Goal: Task Accomplishment & Management: Complete application form

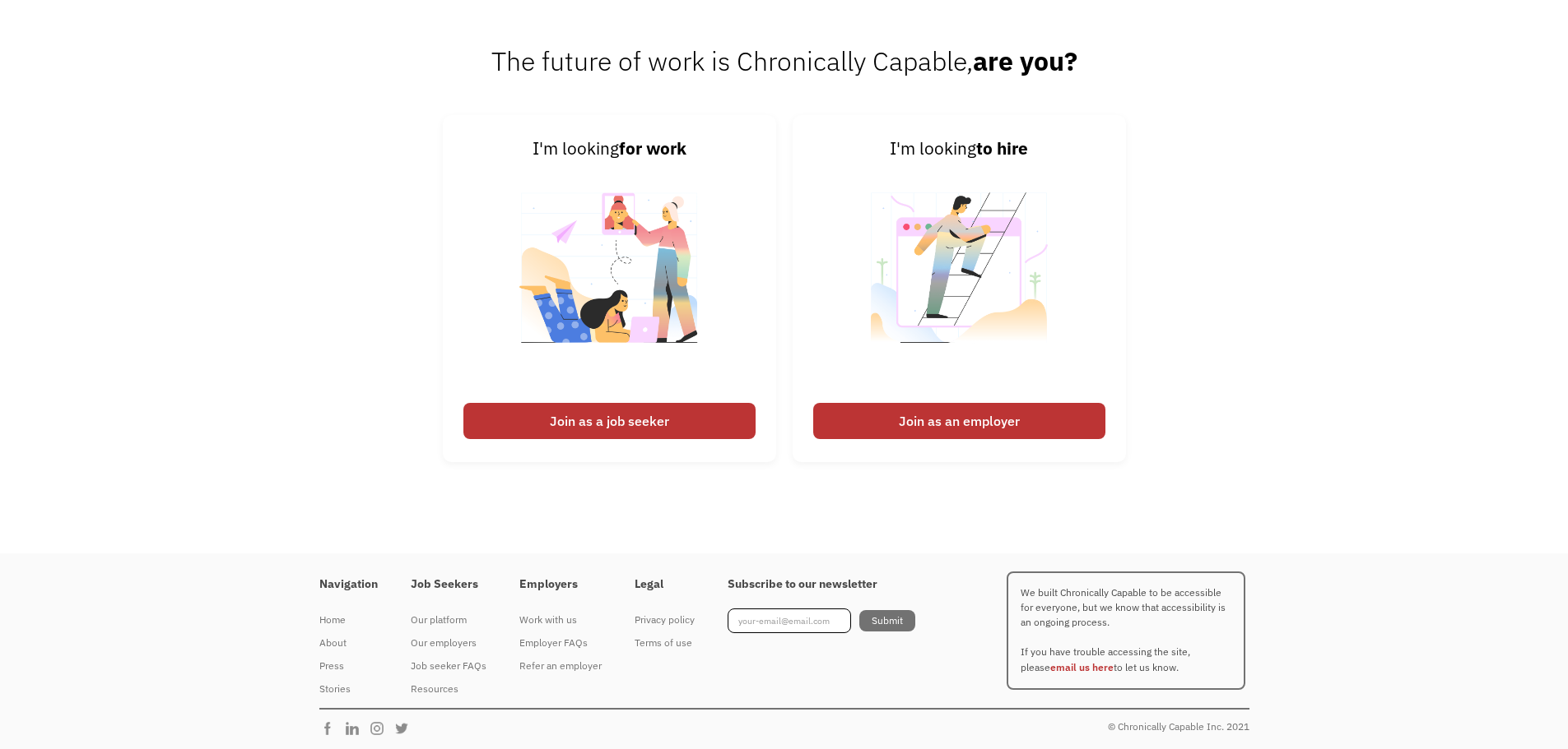
scroll to position [4127, 0]
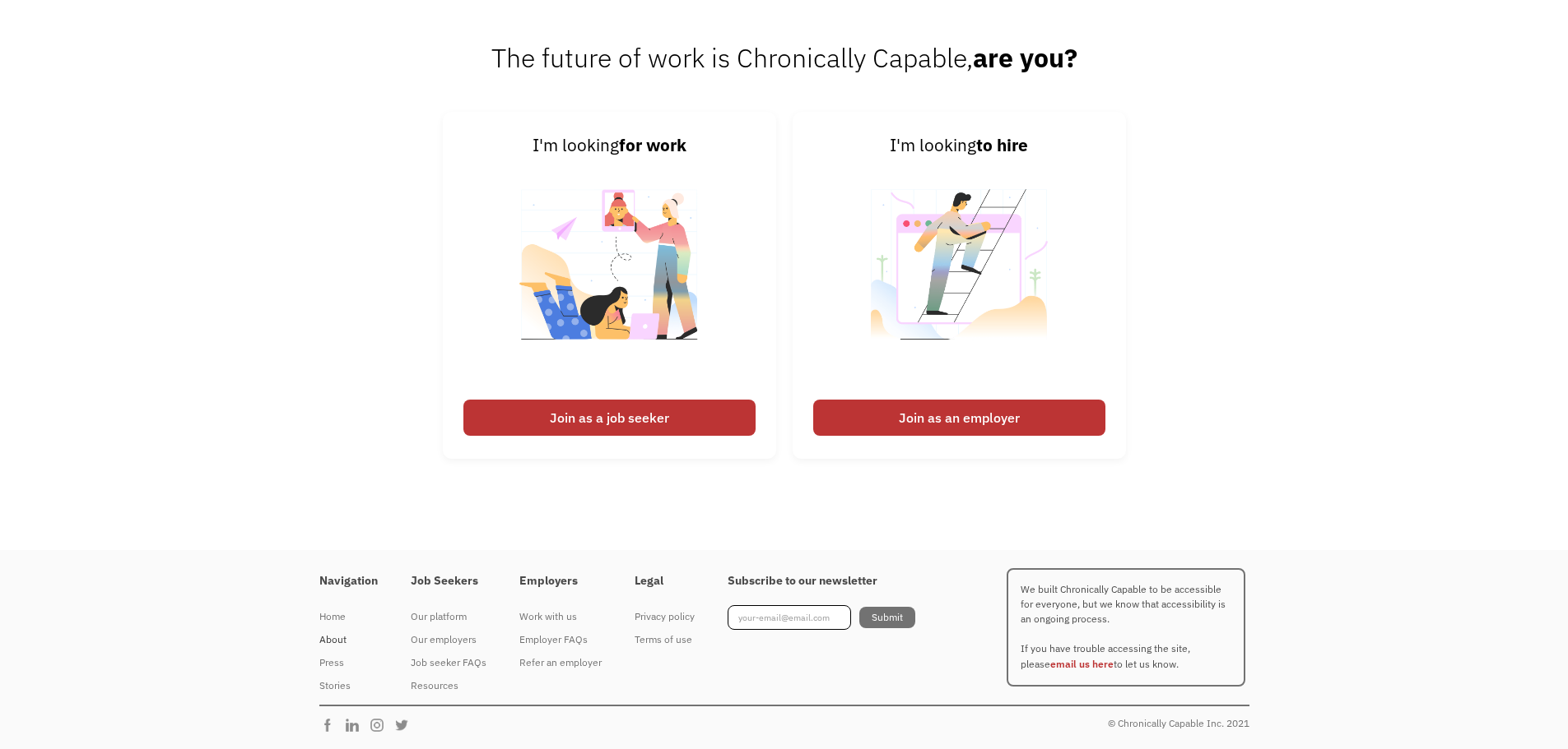
click at [334, 638] on div "About" at bounding box center [348, 640] width 59 height 20
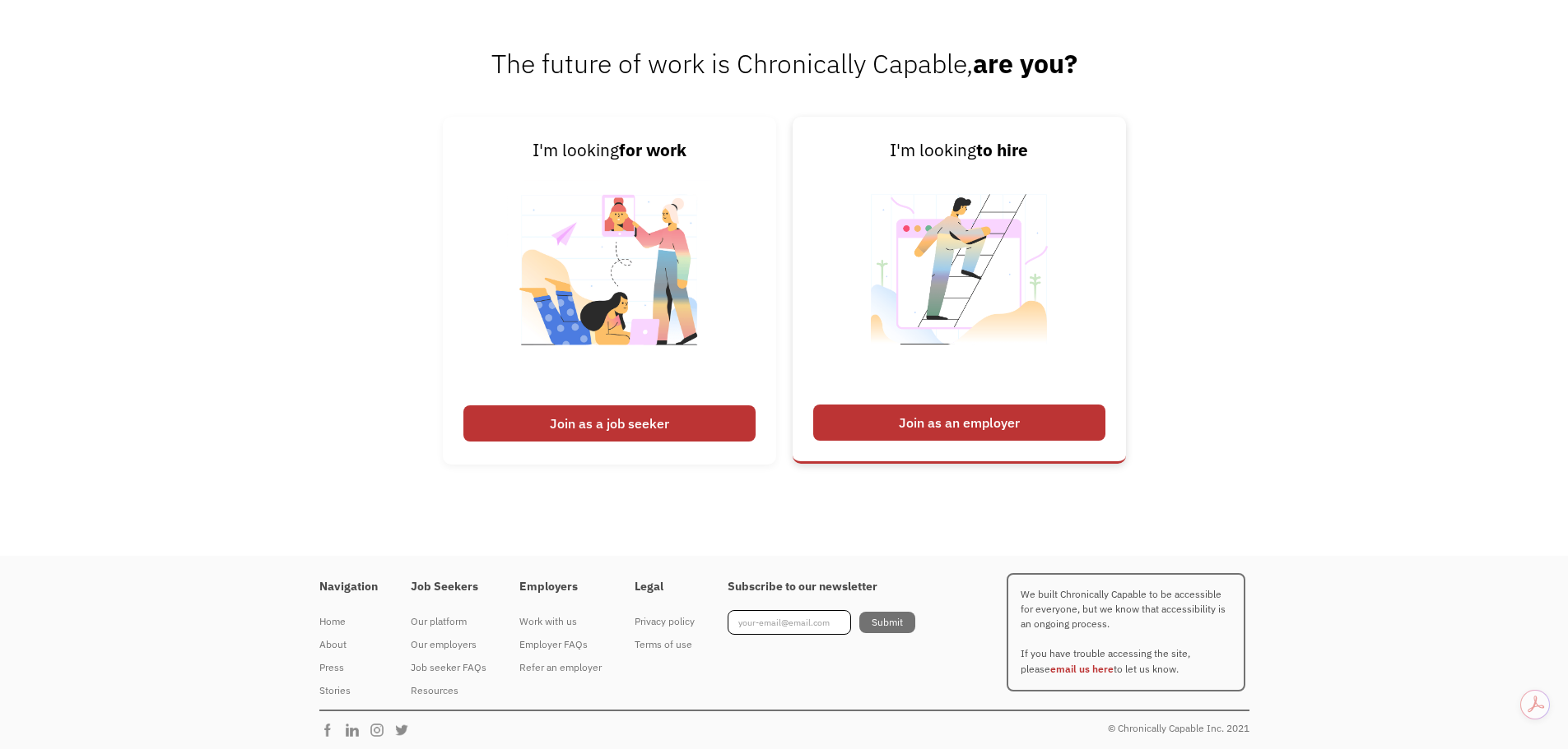
scroll to position [2570, 0]
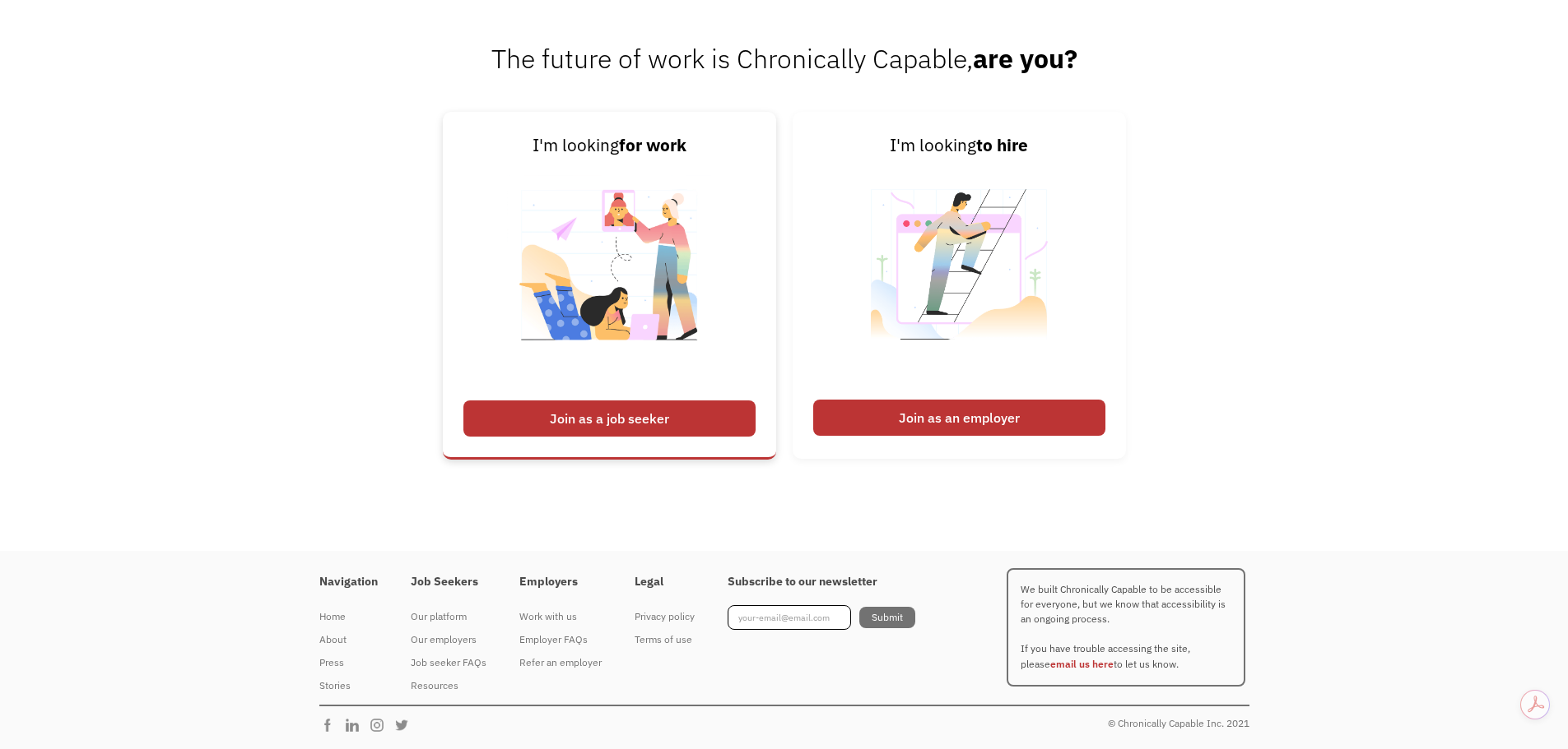
click at [715, 428] on div "Join as a job seeker" at bounding box center [609, 419] width 292 height 36
click at [681, 415] on div "Join as a job seeker" at bounding box center [609, 419] width 292 height 36
click at [633, 512] on div "The future of work is Chronically Capable, are you? I'm looking for work Join a…" at bounding box center [784, 259] width 1568 height 584
click at [633, 394] on link "I'm looking for work Join as a job seeker" at bounding box center [609, 286] width 333 height 348
click at [649, 269] on img at bounding box center [609, 275] width 205 height 232
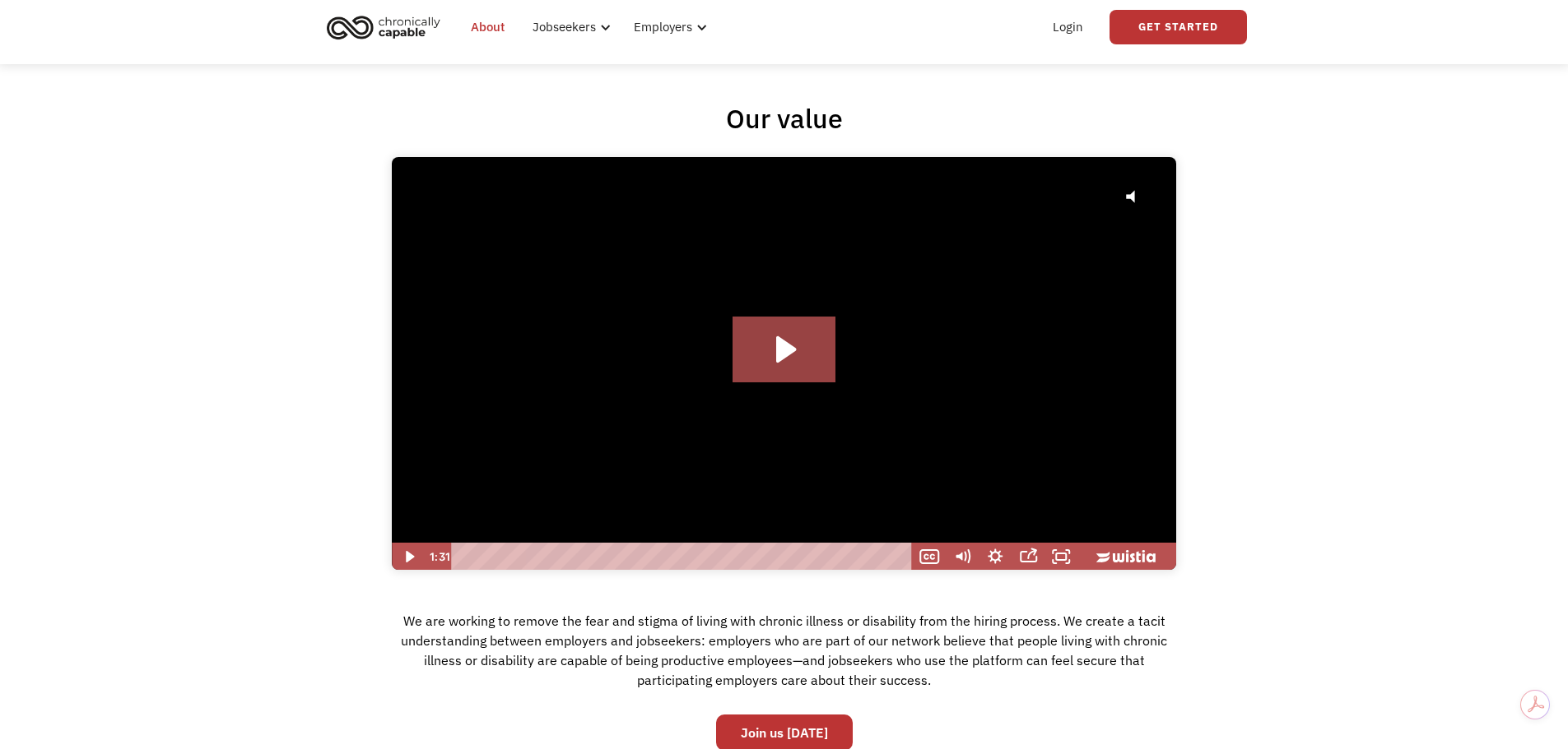
scroll to position [0, 0]
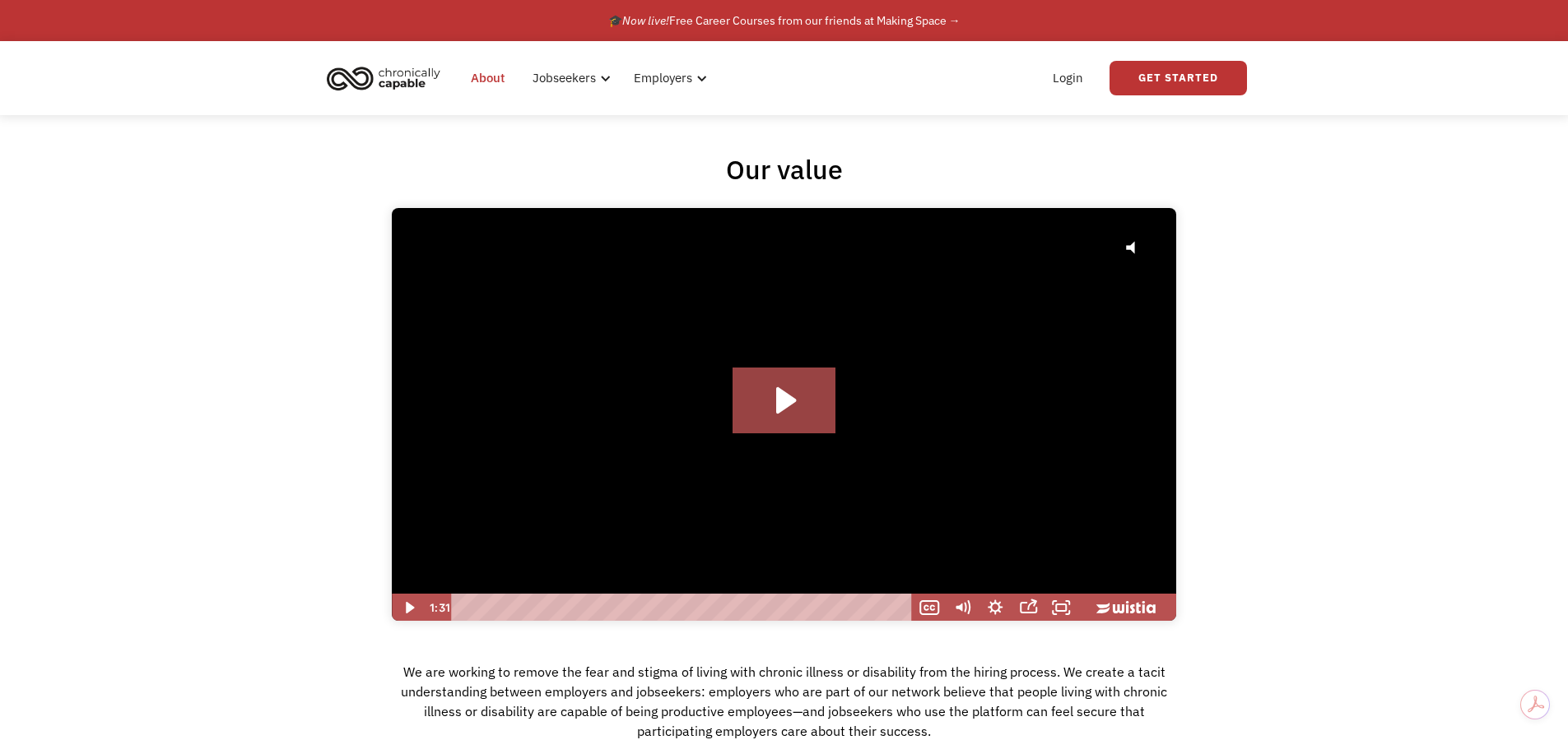
click at [474, 84] on link "About" at bounding box center [488, 78] width 54 height 53
click at [1179, 81] on link "Get Started" at bounding box center [1178, 78] width 137 height 35
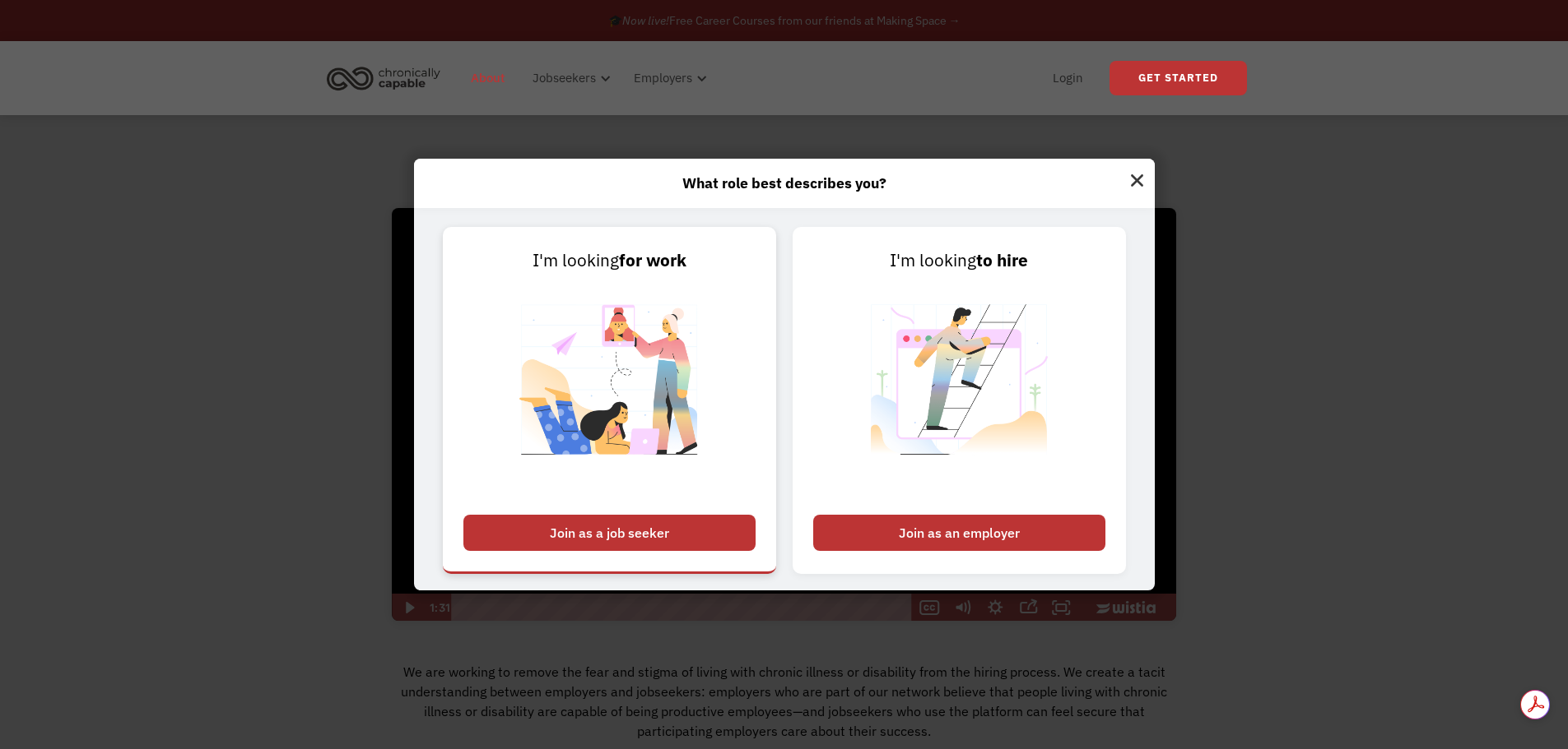
click at [563, 415] on img at bounding box center [609, 390] width 205 height 232
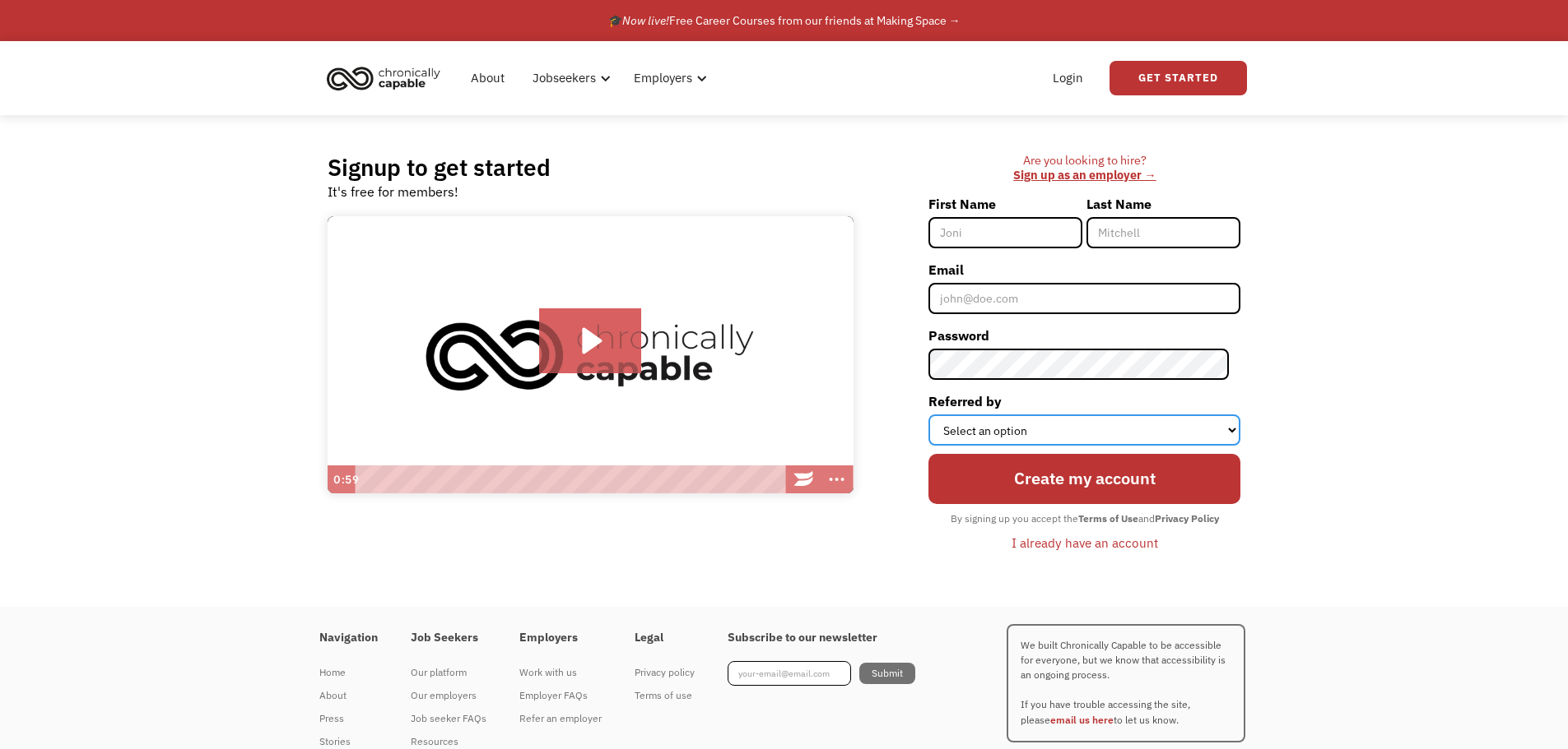
click at [1146, 431] on select "Select an option Instagram Facebook Twitter Search Engine News Article Word of …" at bounding box center [1084, 430] width 312 height 32
click at [982, 237] on input "First Name" at bounding box center [1005, 232] width 154 height 32
type input "Julianne"
type input "Weishaus"
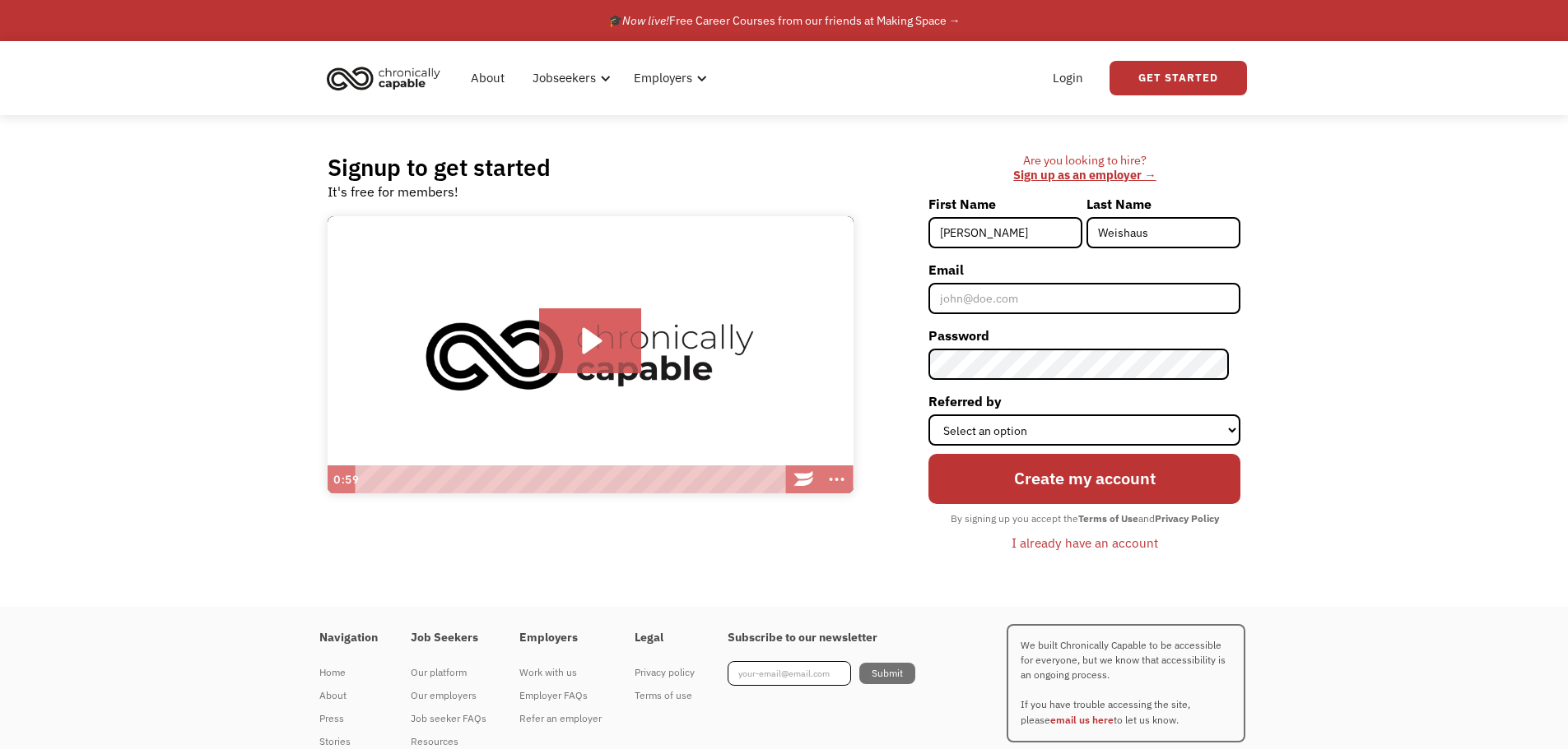
click at [1000, 315] on form "First Name Julianne Last Name Weishaus Email Password Referred by Select an opt…" at bounding box center [1084, 374] width 312 height 366
click at [994, 305] on input "Email" at bounding box center [1084, 299] width 312 height 32
type input "julianne.weishaus@childrens.harvard.edu"
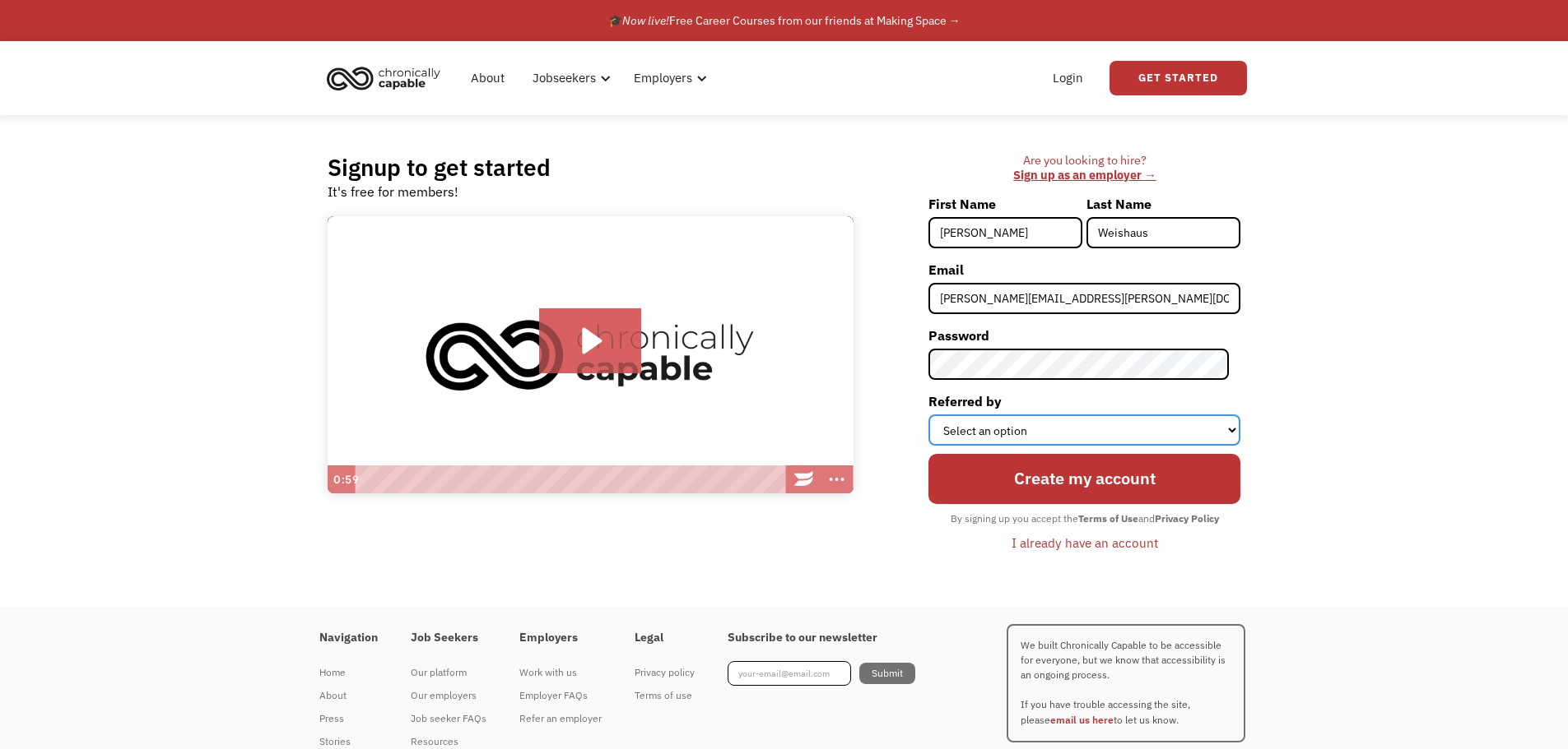
click at [1124, 423] on select "Select an option Instagram Facebook Twitter Search Engine News Article Word of …" at bounding box center [1084, 430] width 312 height 32
select select "Search Engine"
click at [940, 415] on select "Select an option Instagram Facebook Twitter Search Engine News Article Word of …" at bounding box center [1084, 430] width 312 height 32
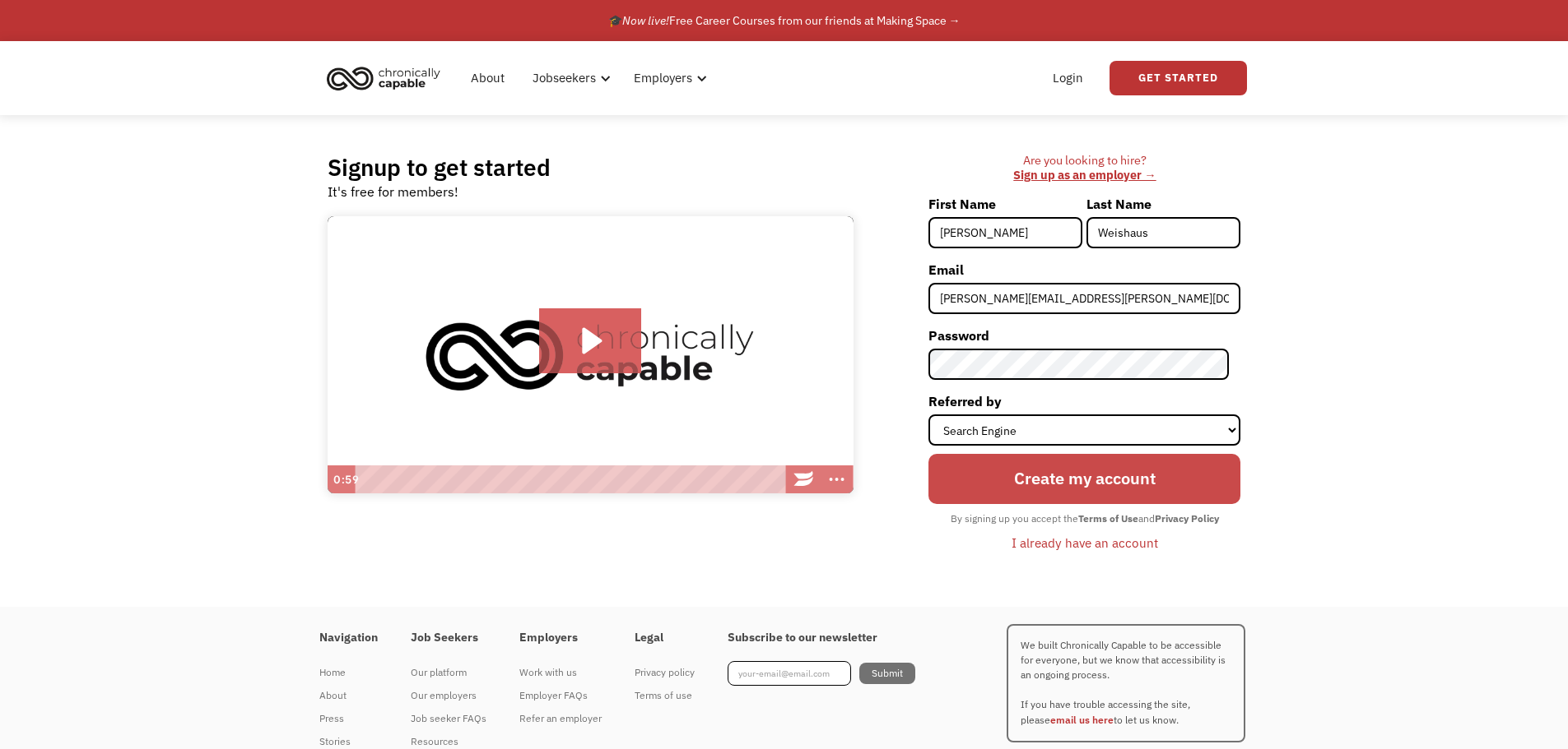
click at [1033, 491] on input "Create my account" at bounding box center [1084, 478] width 312 height 49
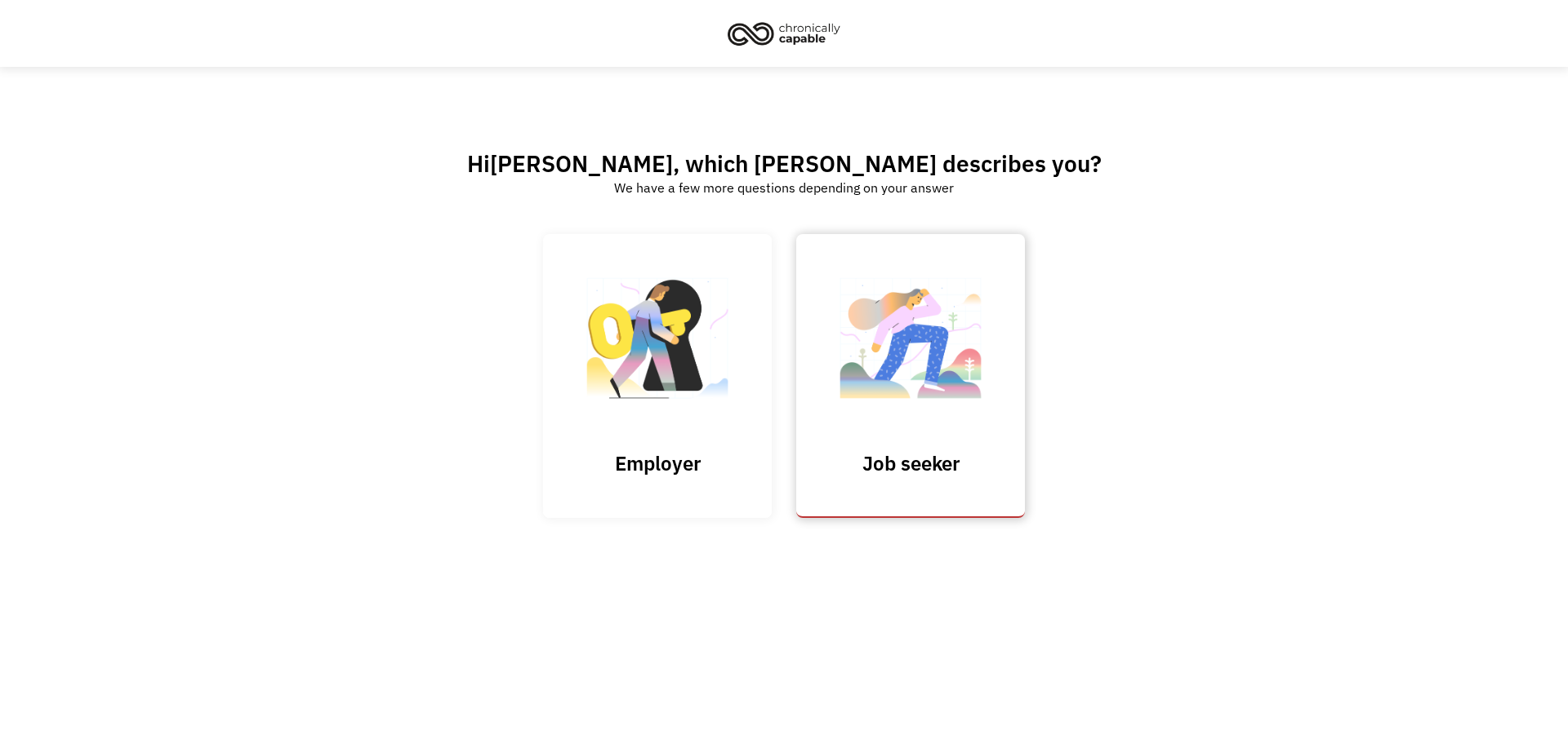
click at [901, 354] on img at bounding box center [910, 346] width 163 height 159
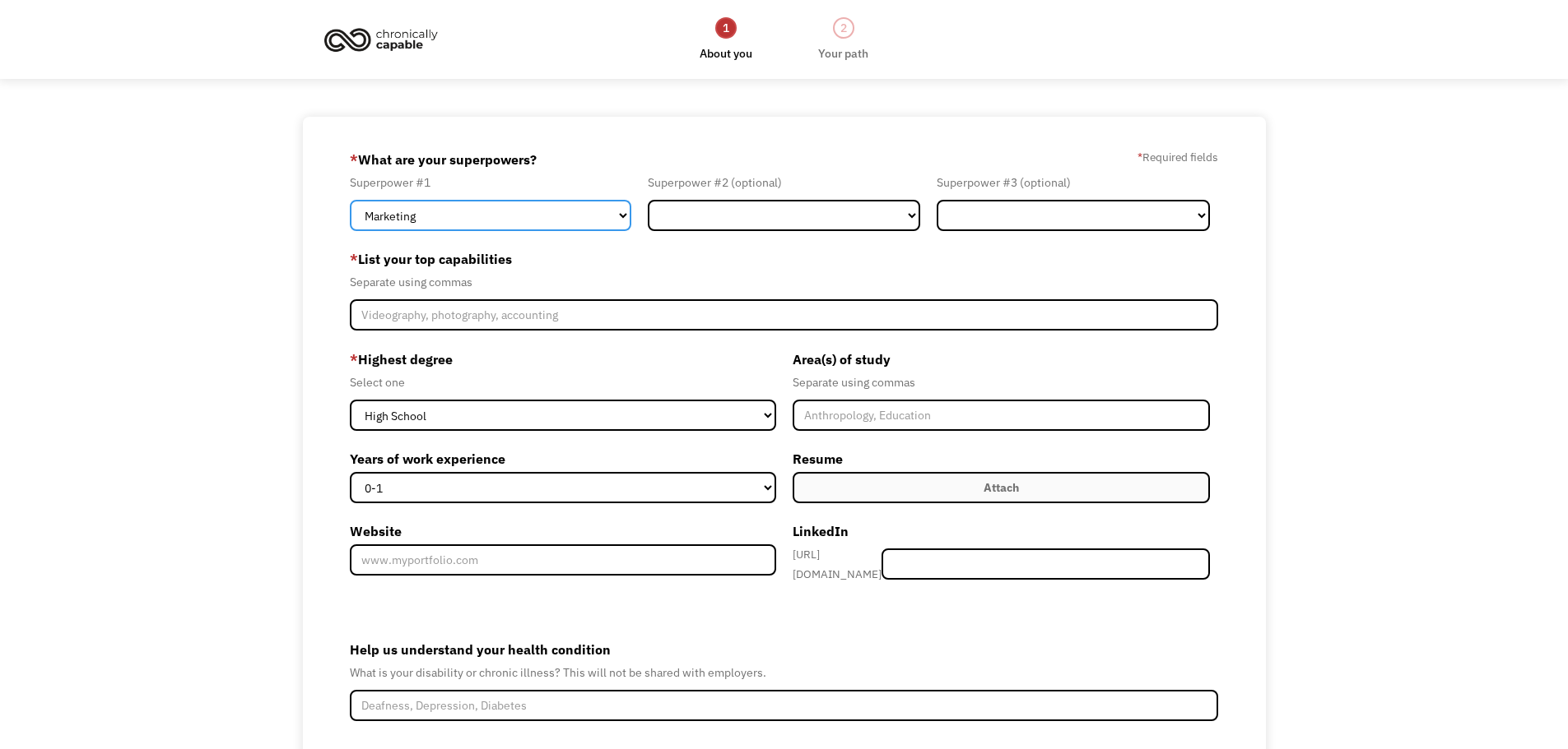
click at [558, 210] on select "Marketing Human Resources Finance Technology Operations Sales Industrial & Manu…" at bounding box center [490, 215] width 282 height 32
click at [413, 45] on img at bounding box center [380, 39] width 124 height 36
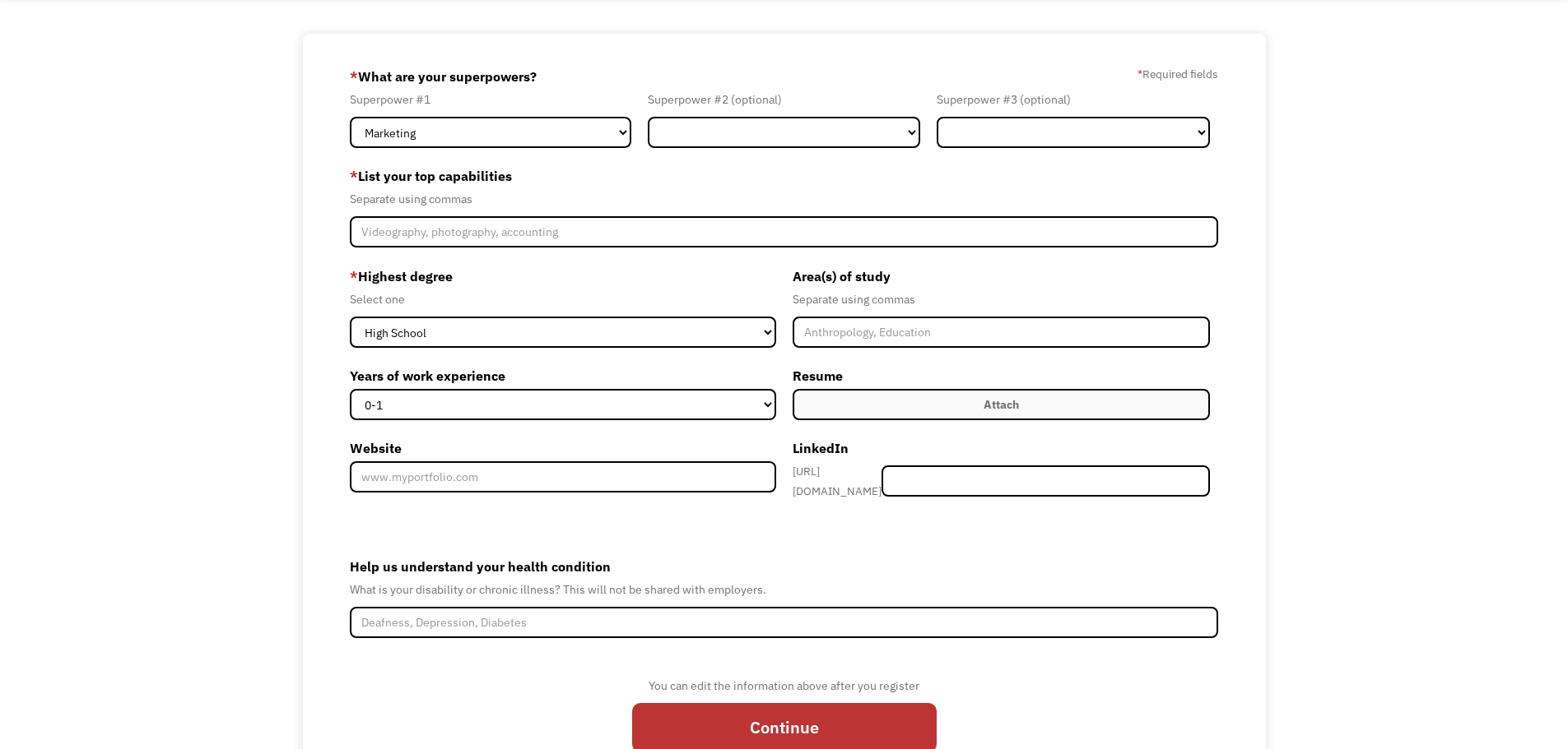
scroll to position [160, 0]
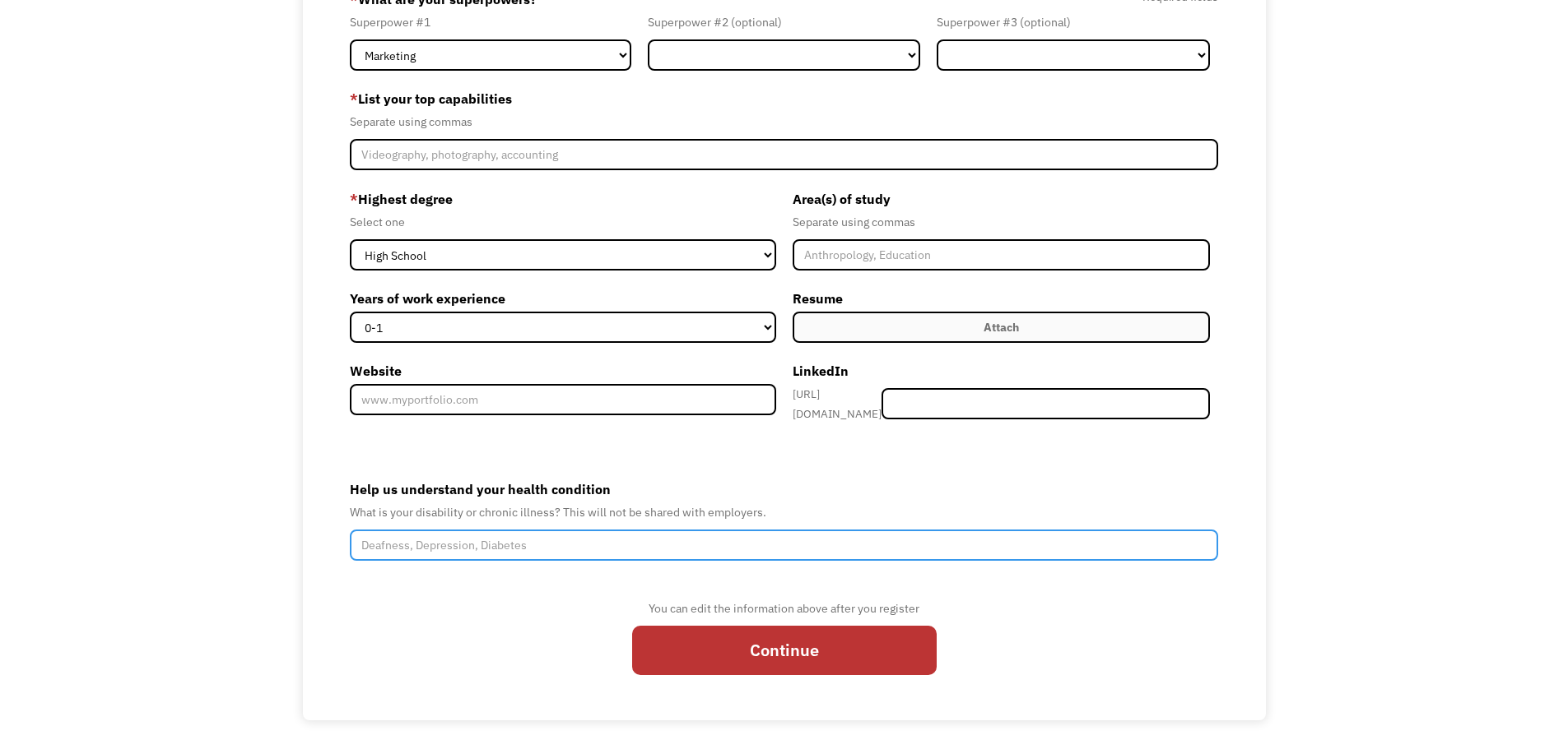
click at [517, 544] on input "Help us understand your health condition" at bounding box center [784, 545] width 870 height 32
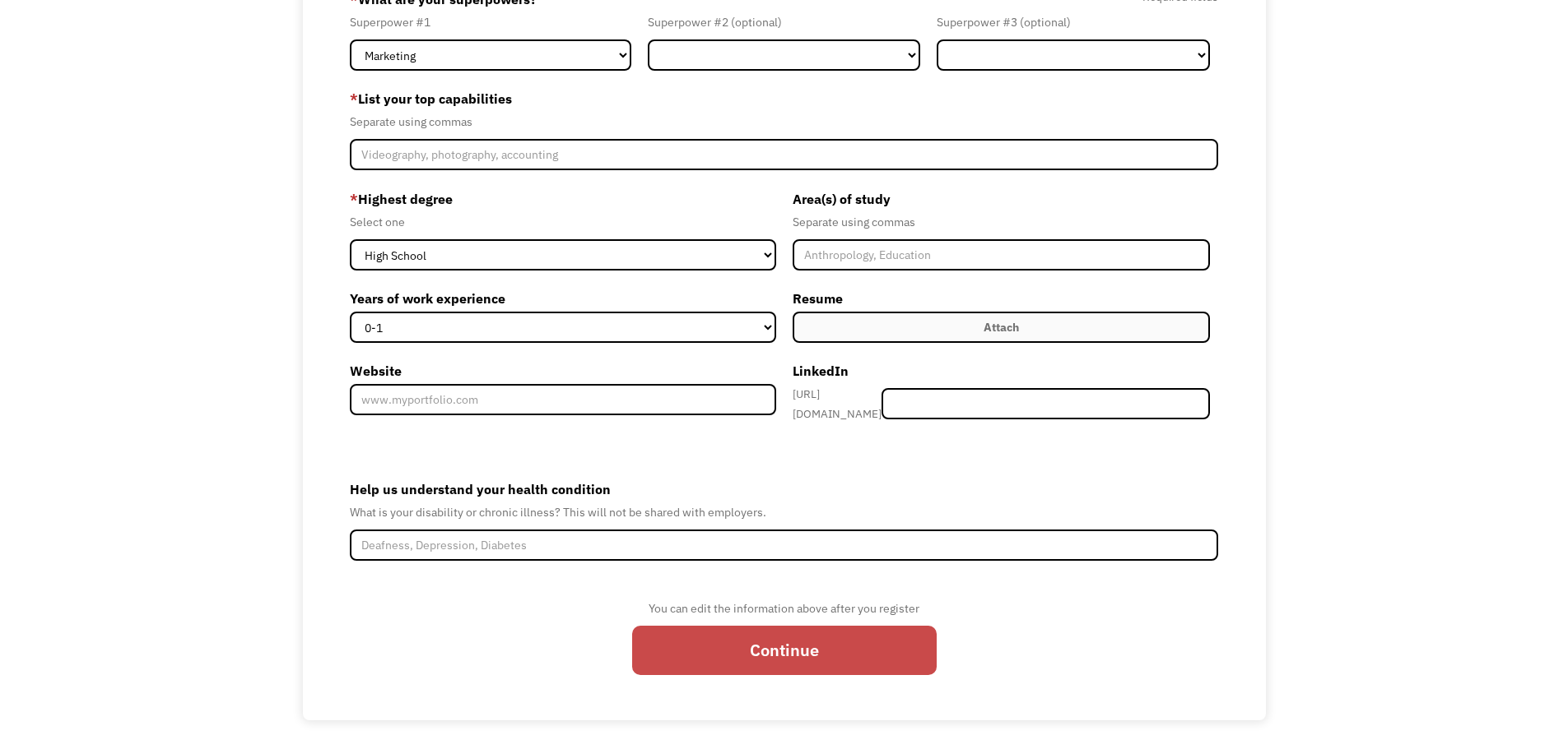
click at [710, 640] on input "Continue" at bounding box center [784, 650] width 305 height 49
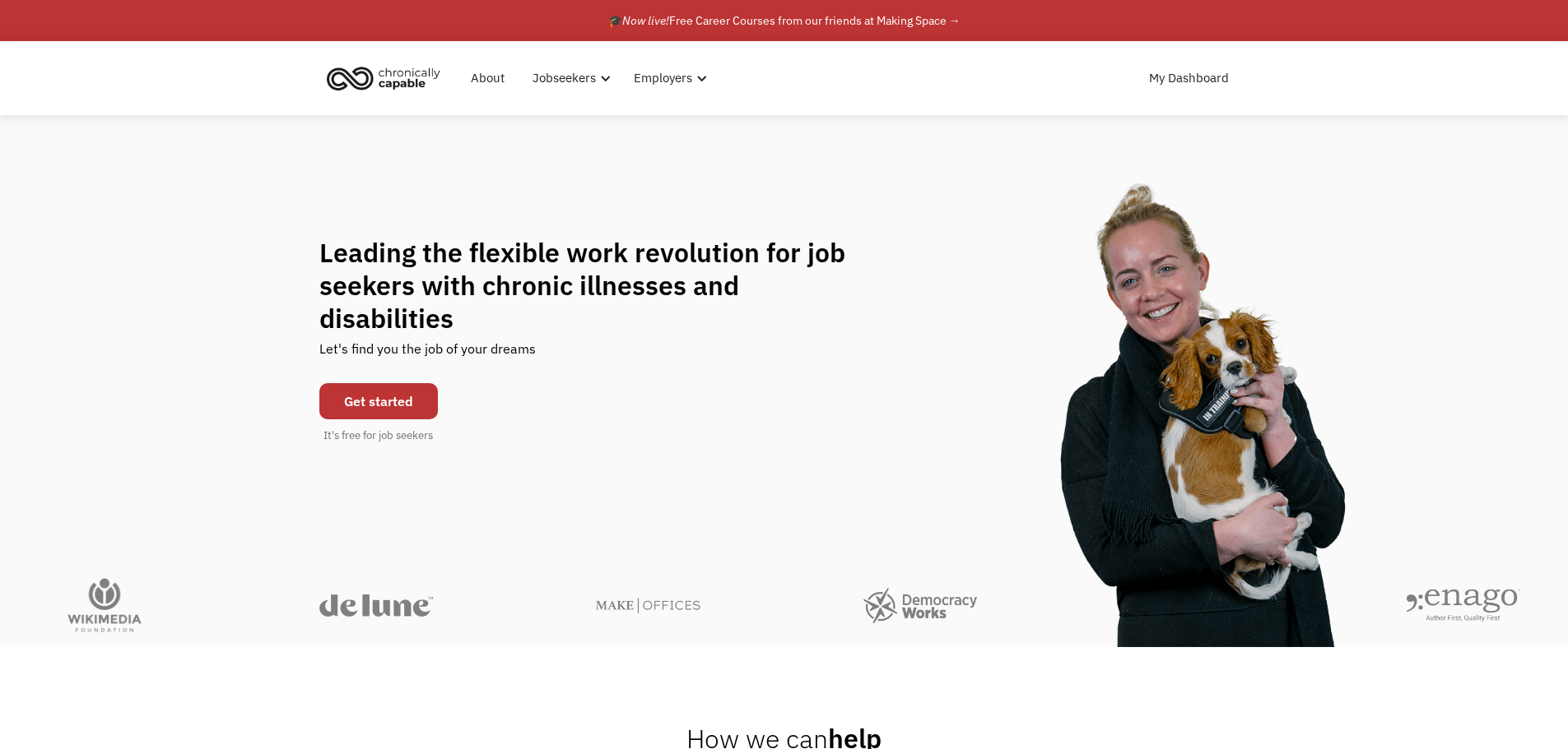
click at [380, 394] on link "Get started" at bounding box center [378, 401] width 118 height 36
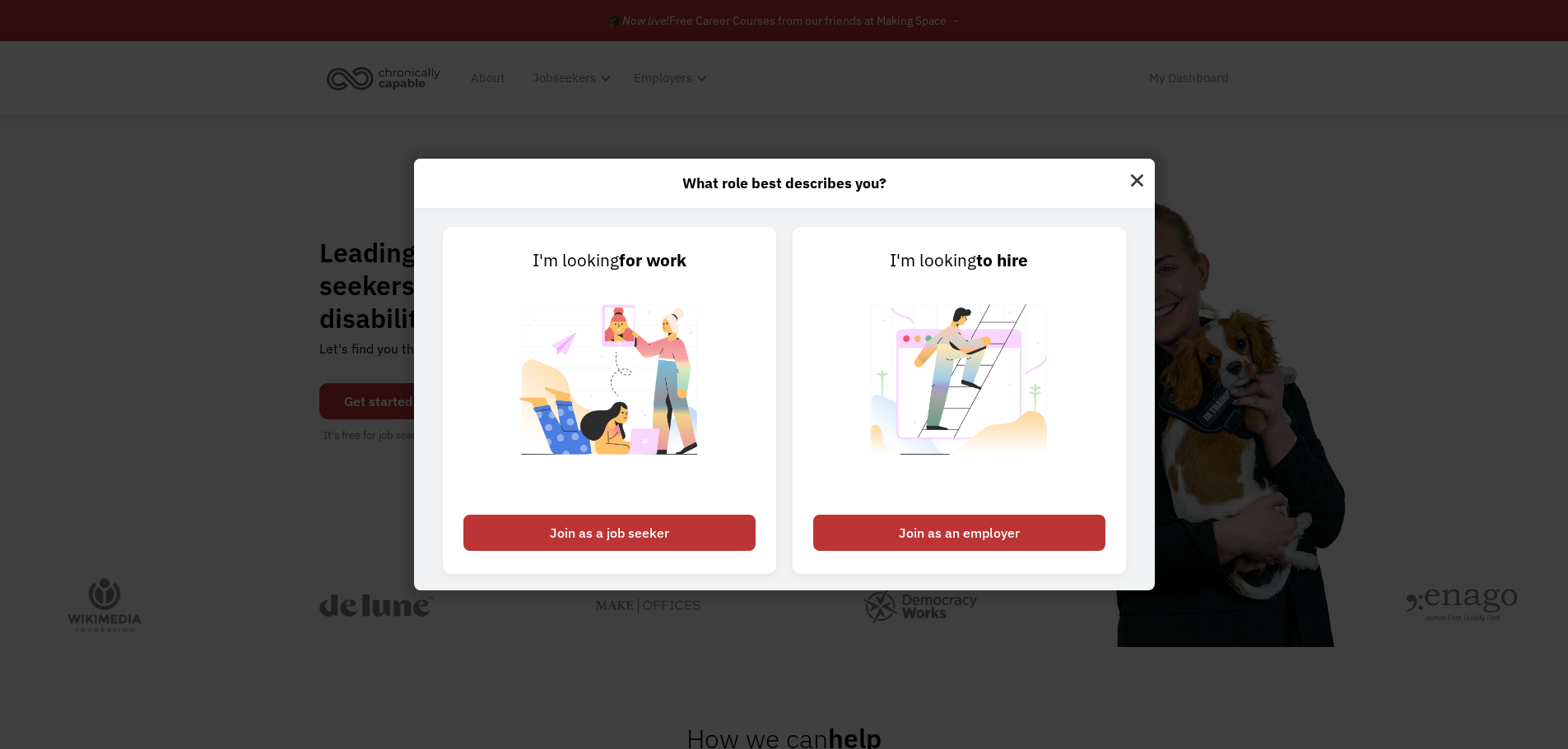
click at [1136, 181] on img at bounding box center [1137, 178] width 36 height 39
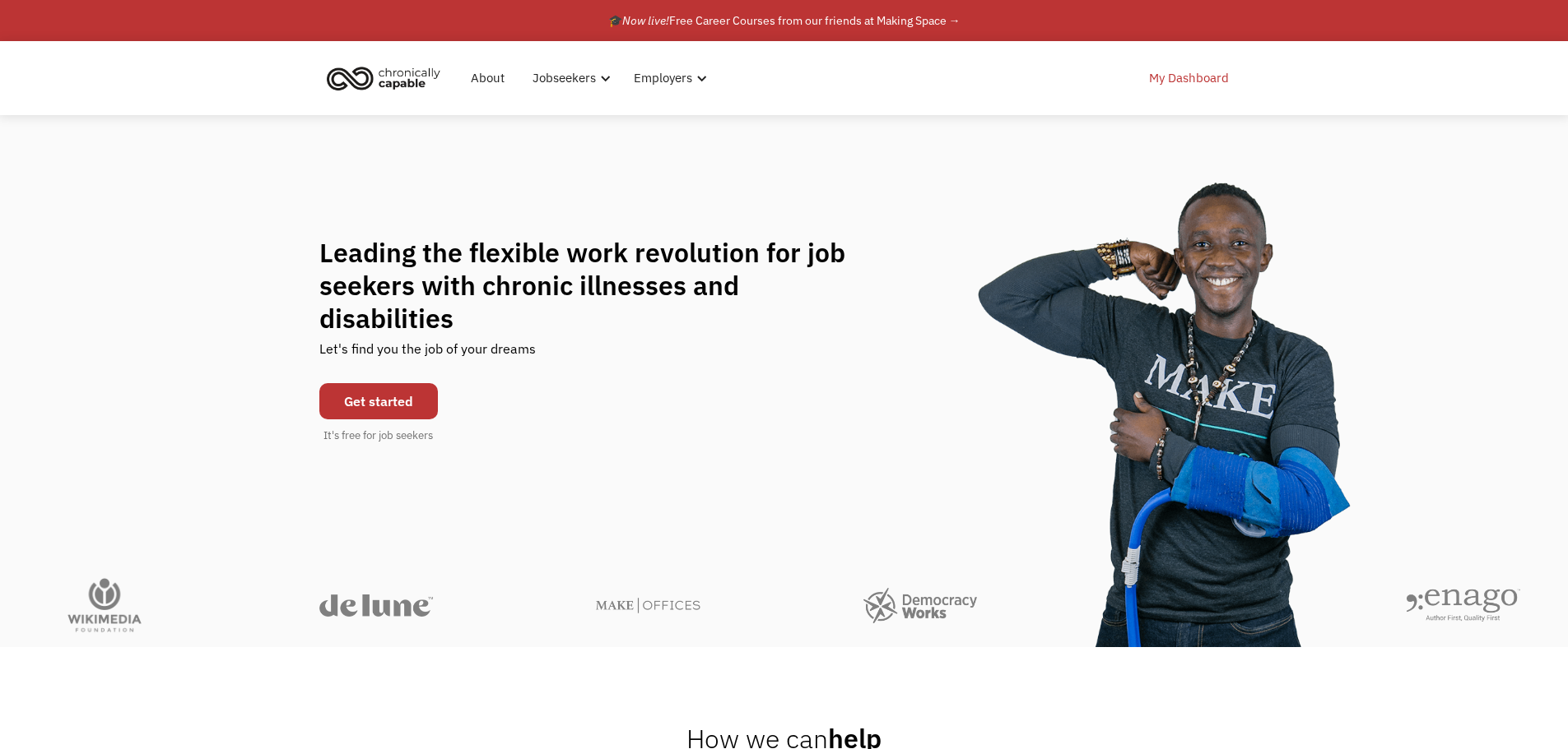
click at [1173, 66] on link "My Dashboard" at bounding box center [1189, 78] width 100 height 53
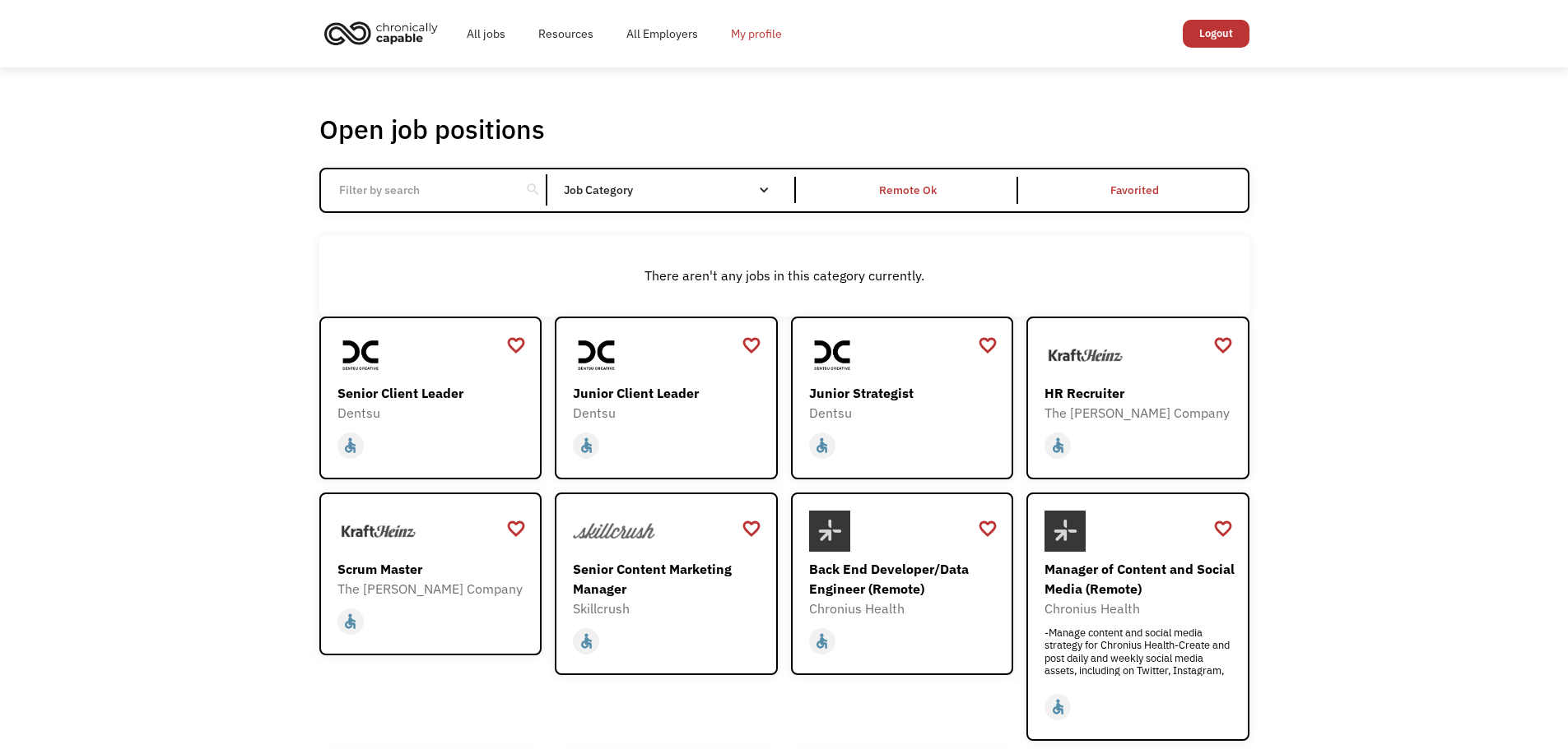
click at [737, 30] on link "My profile" at bounding box center [756, 34] width 84 height 53
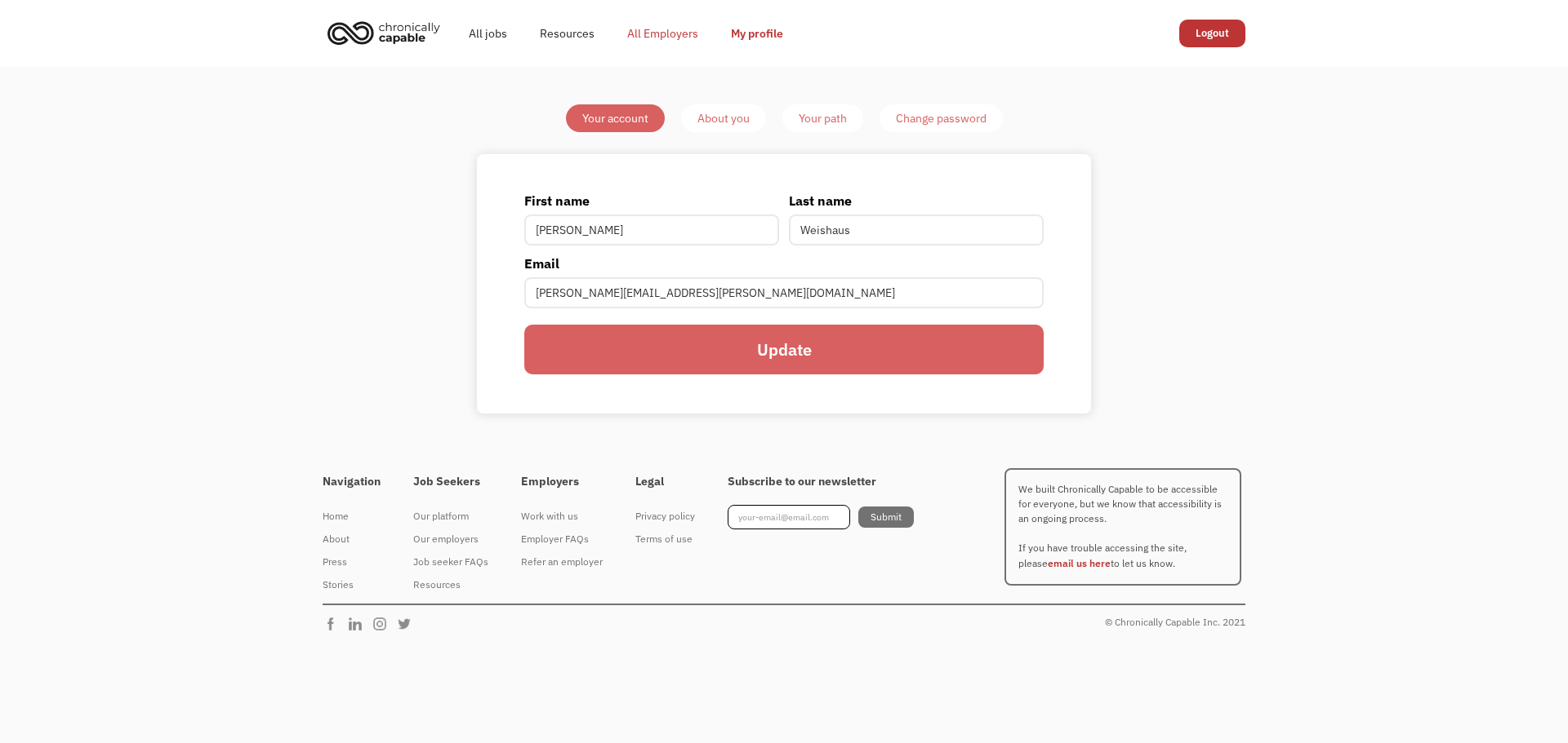
click at [664, 36] on link "All Employers" at bounding box center [662, 33] width 104 height 52
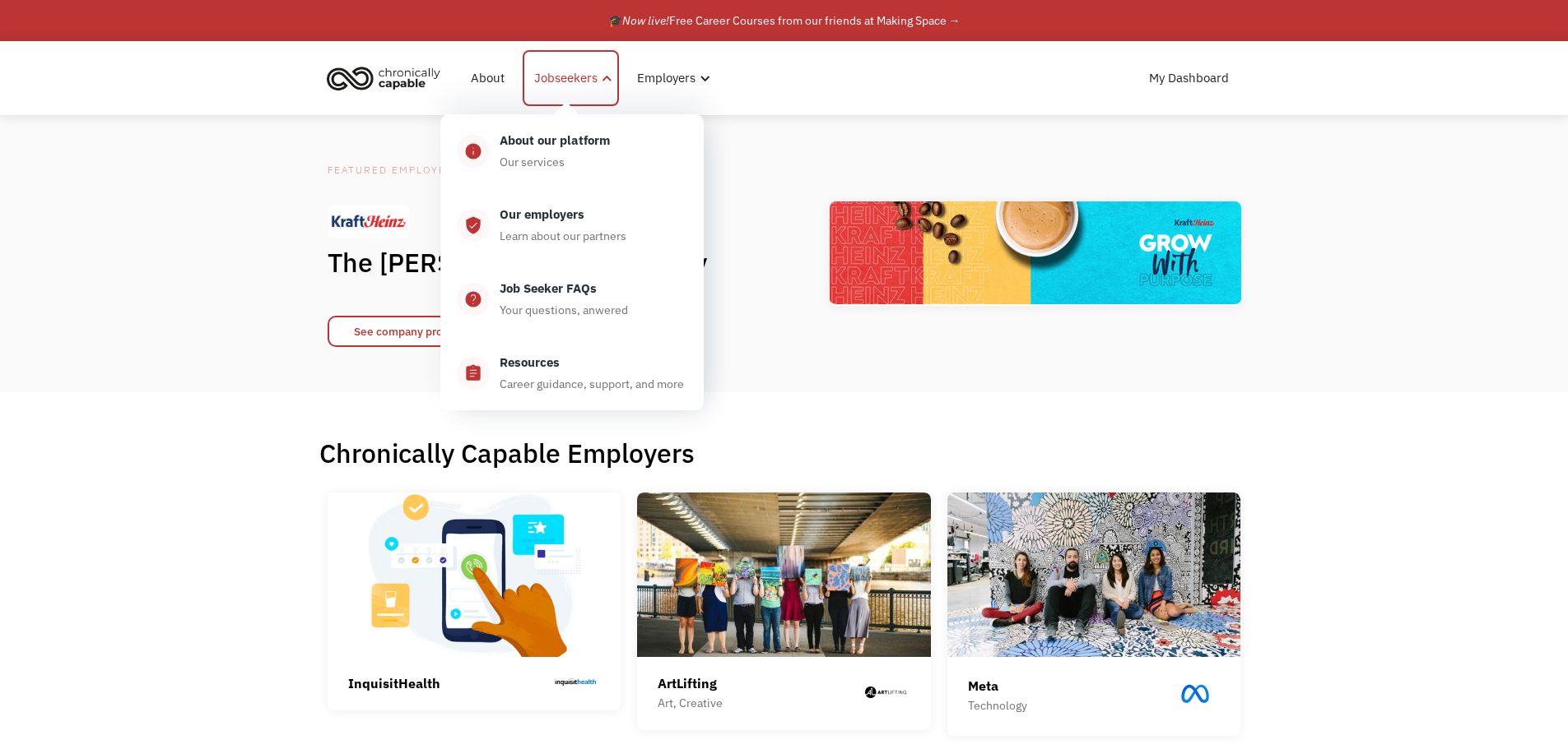
click at [540, 78] on div "Jobseekers" at bounding box center [566, 78] width 63 height 20
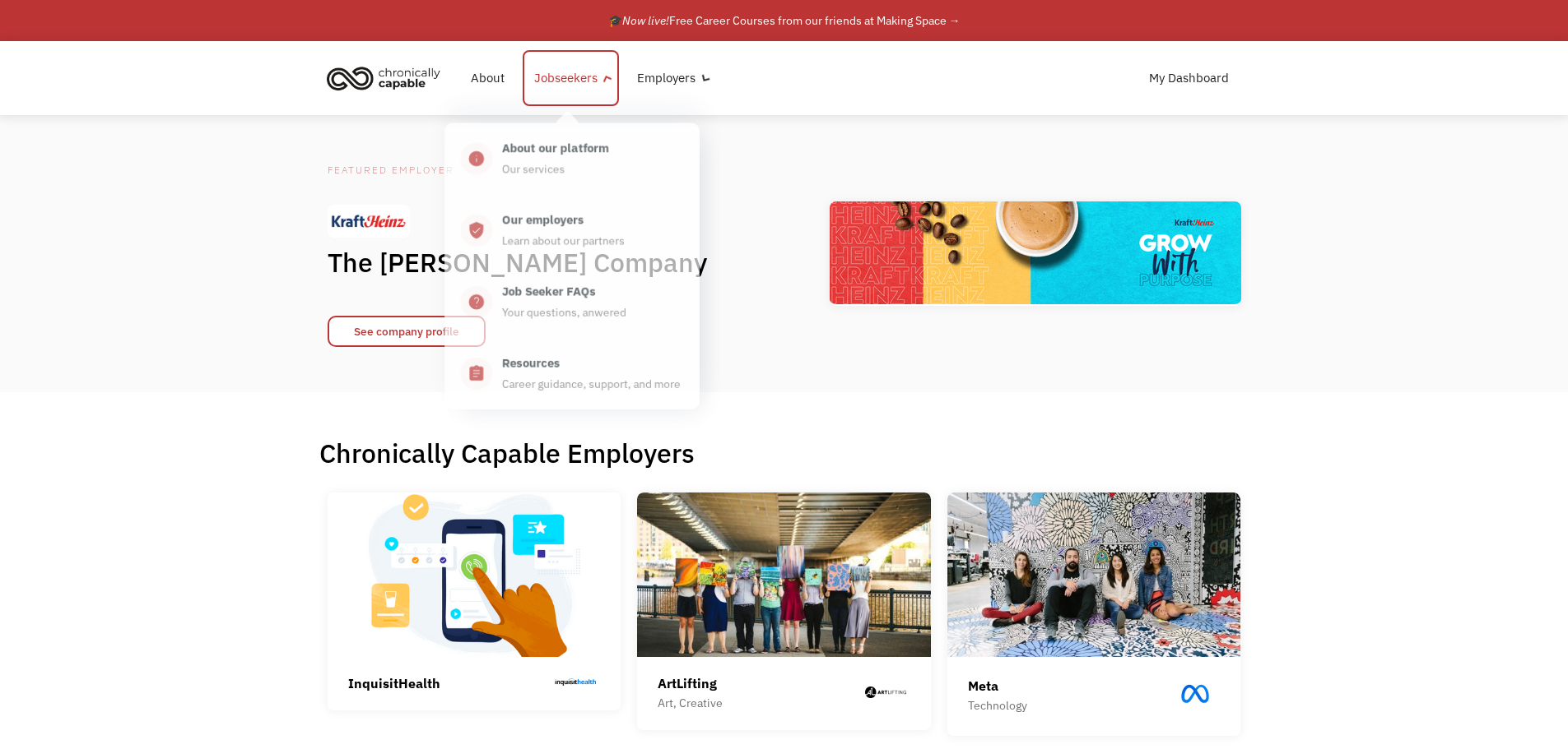
click at [558, 71] on div "Jobseekers" at bounding box center [566, 78] width 63 height 20
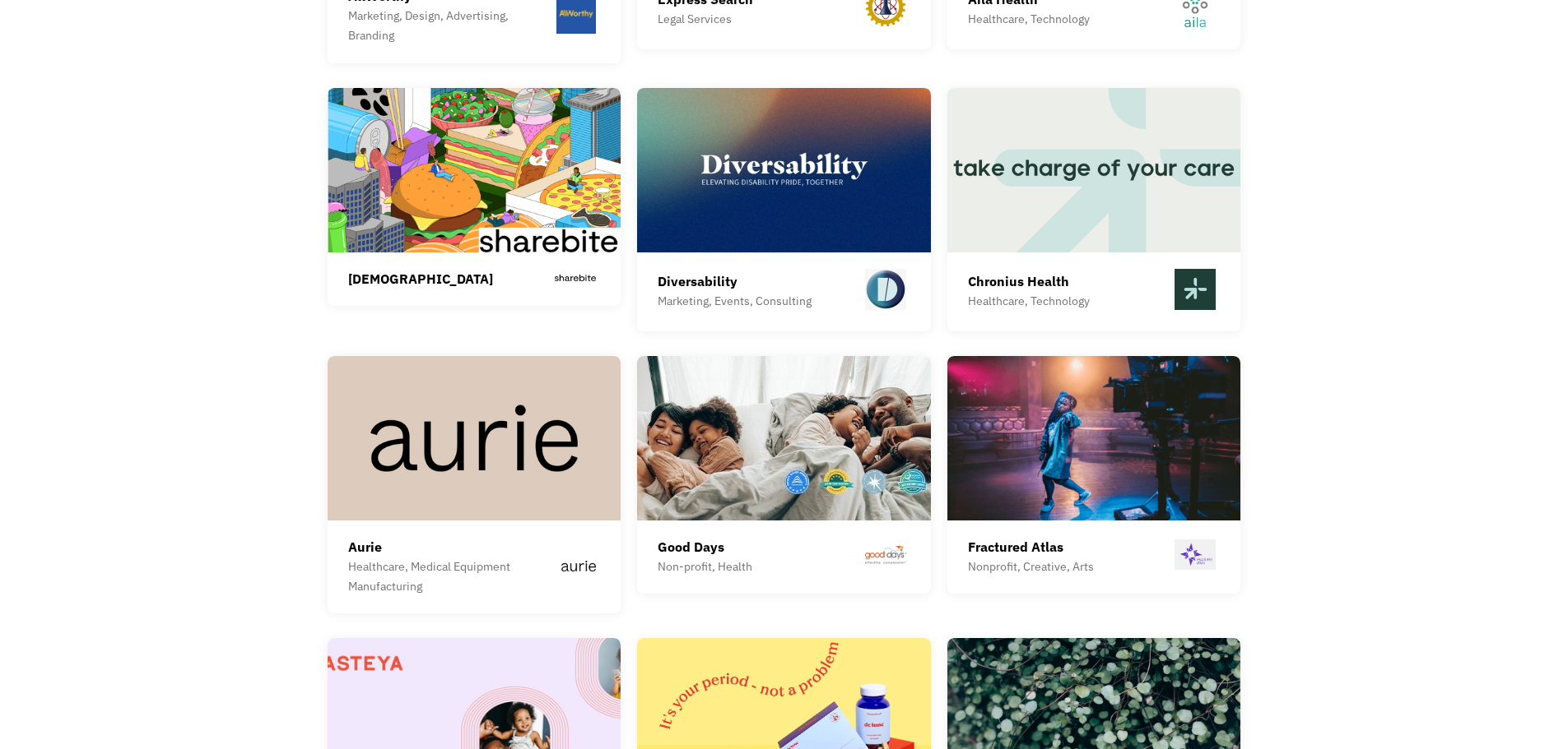
scroll to position [4640, 0]
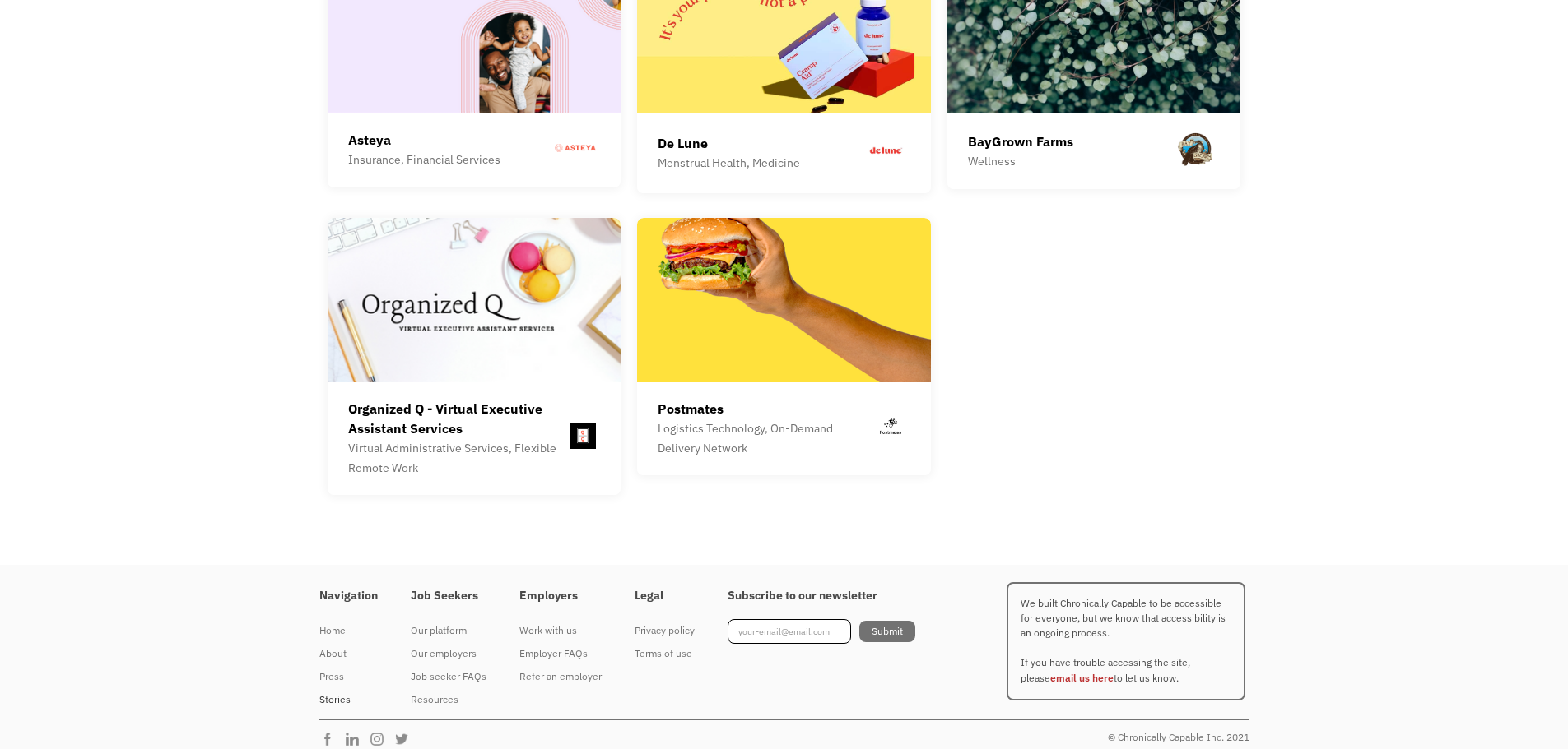
click at [330, 690] on div "Stories" at bounding box center [348, 700] width 59 height 20
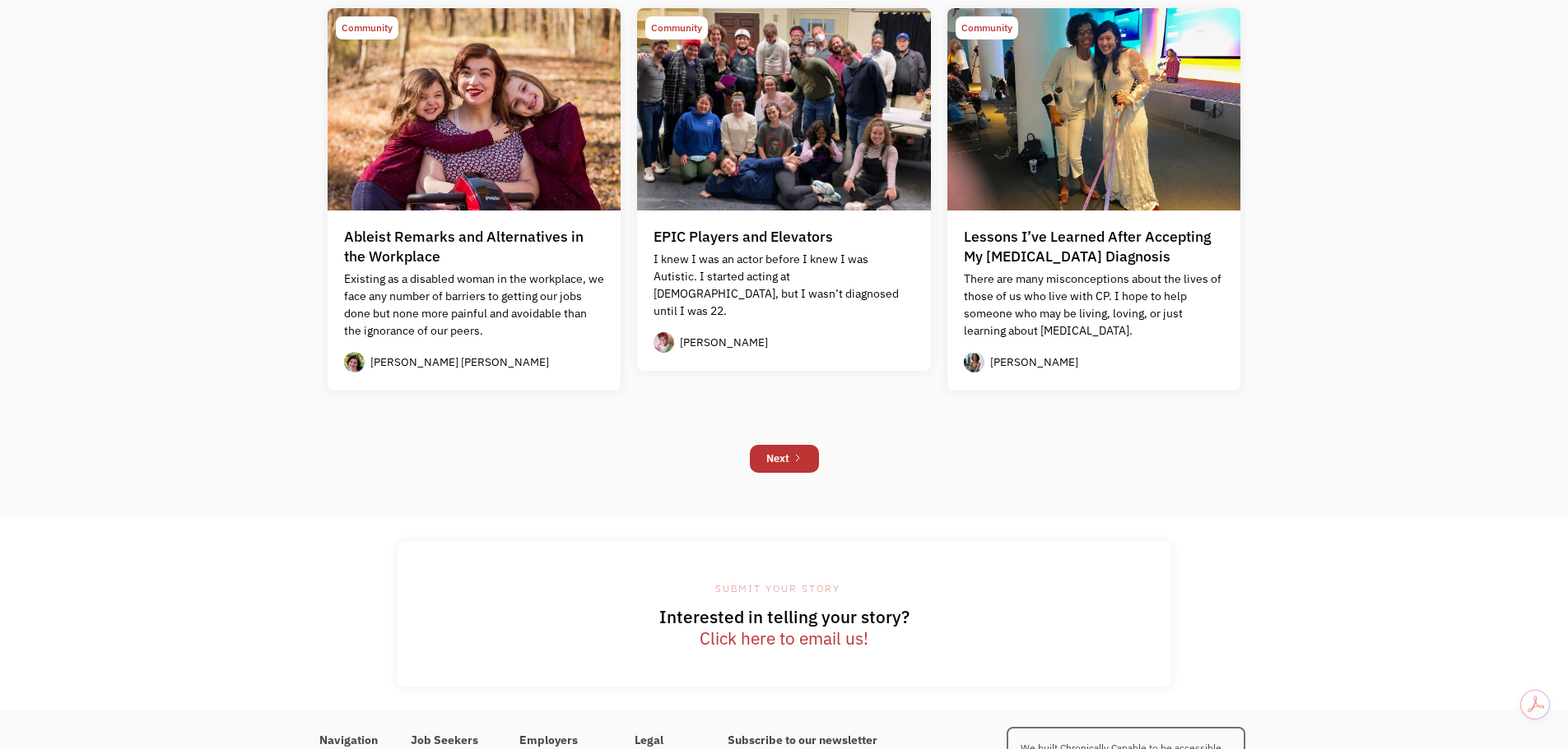
scroll to position [1772, 0]
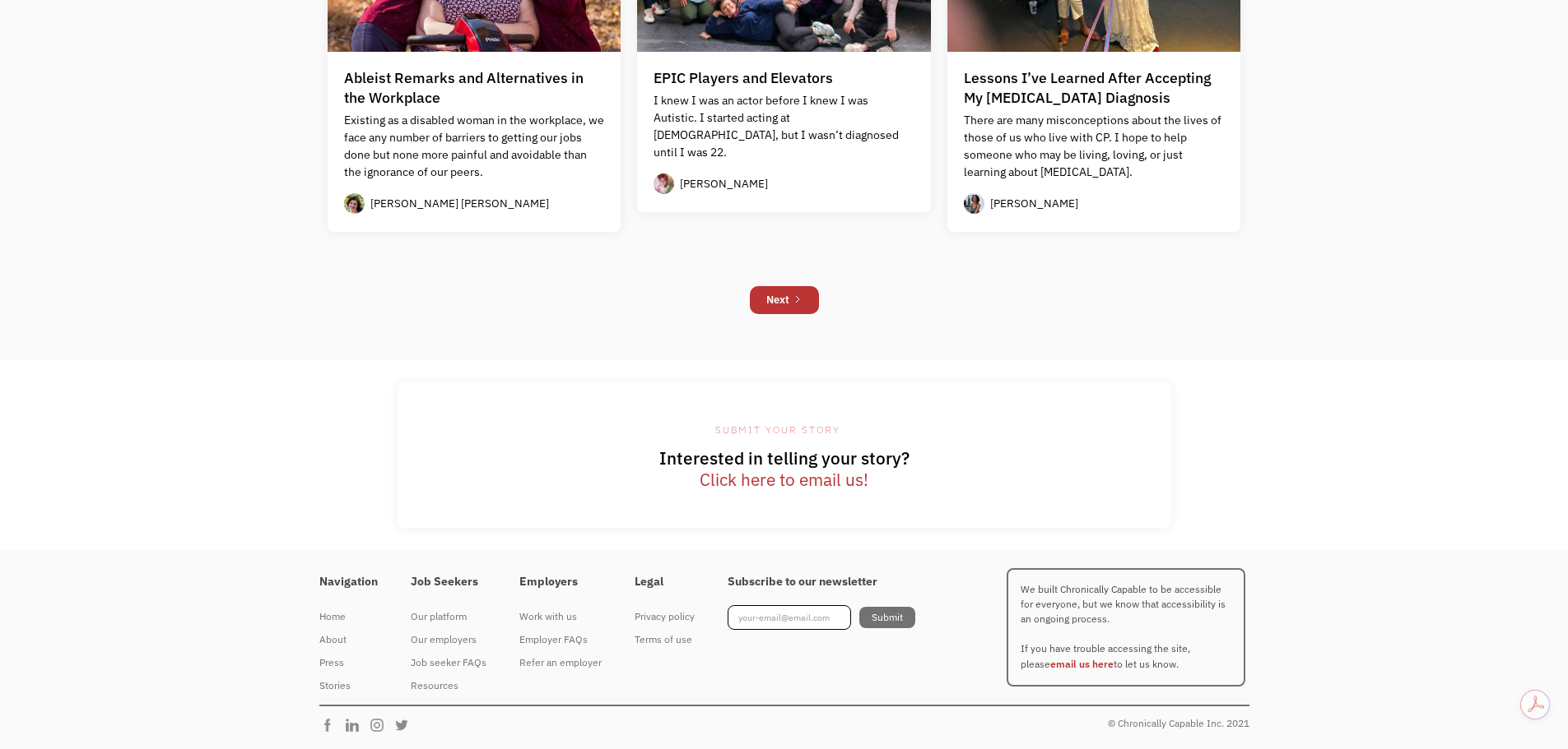
click at [755, 480] on link "Click here to email us!" at bounding box center [784, 480] width 169 height 21
